Goal: Use online tool/utility

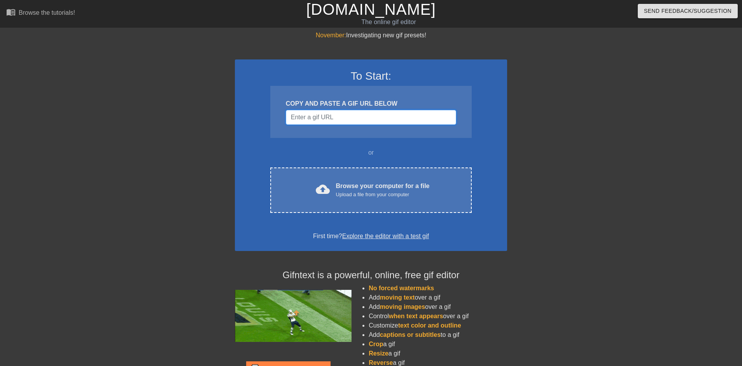
click at [329, 123] on input "Username" at bounding box center [371, 117] width 170 height 15
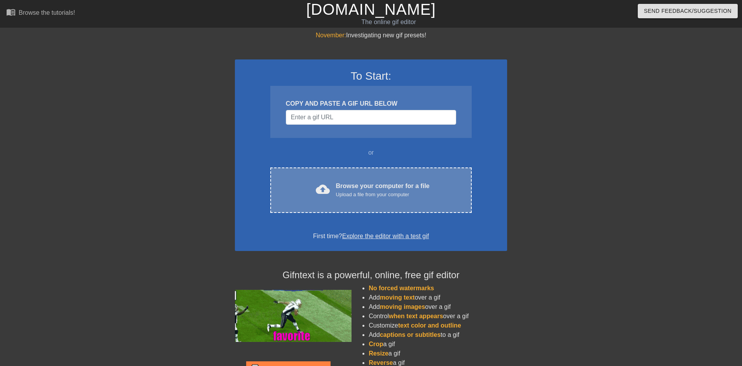
click at [369, 190] on div "Browse your computer for a file Upload a file from your computer" at bounding box center [383, 190] width 94 height 17
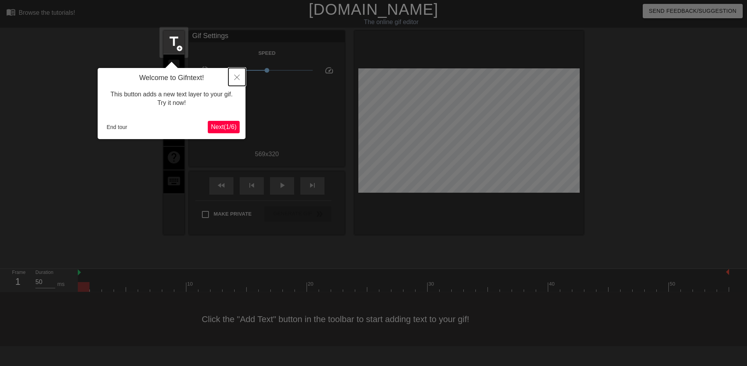
click at [236, 77] on icon "Close" at bounding box center [236, 77] width 5 height 5
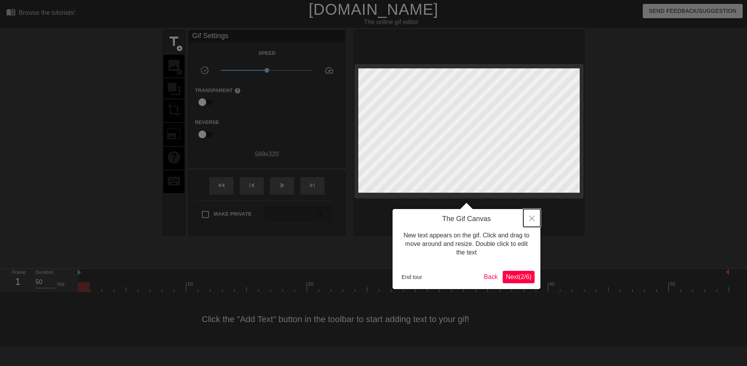
click at [524, 217] on button "Close" at bounding box center [531, 218] width 17 height 18
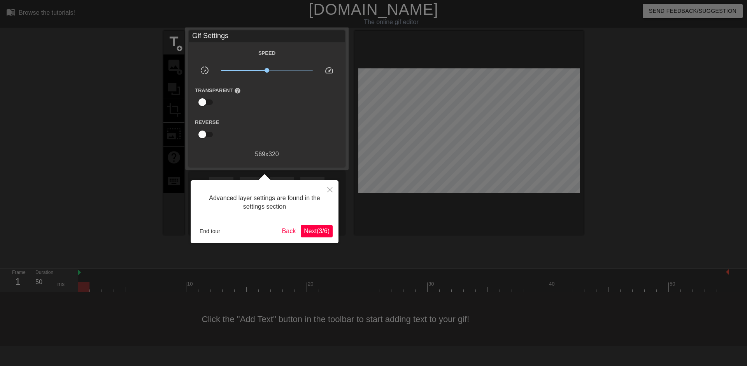
click at [306, 229] on span "Next ( 3 / 6 )" at bounding box center [317, 231] width 26 height 7
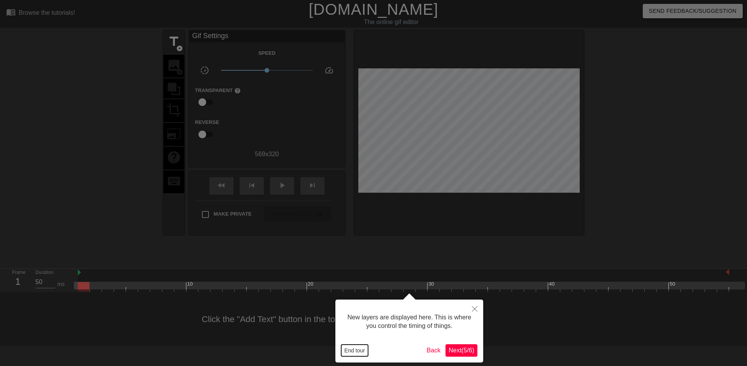
click at [343, 351] on button "End tour" at bounding box center [354, 351] width 27 height 12
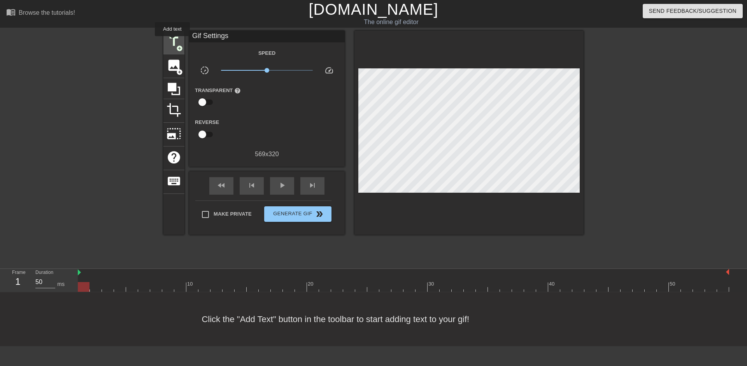
click at [171, 39] on span "title" at bounding box center [173, 41] width 15 height 15
